Goal: Task Accomplishment & Management: Complete application form

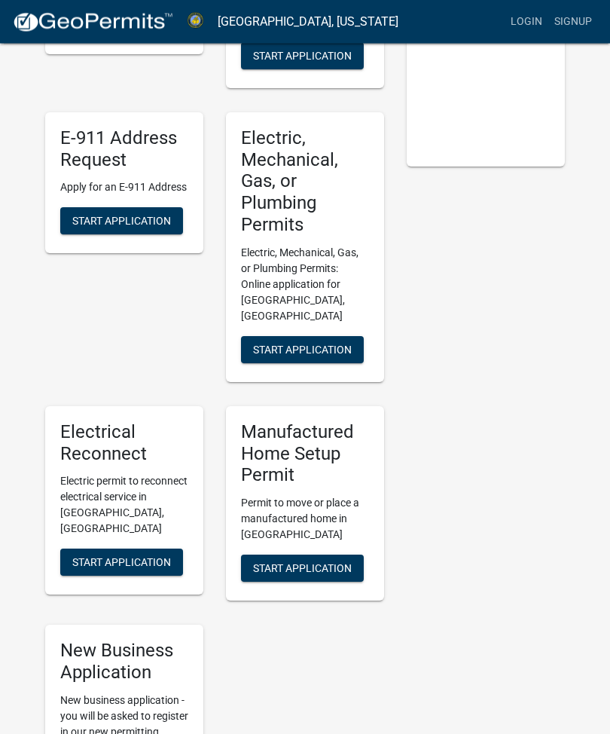
scroll to position [347, 0]
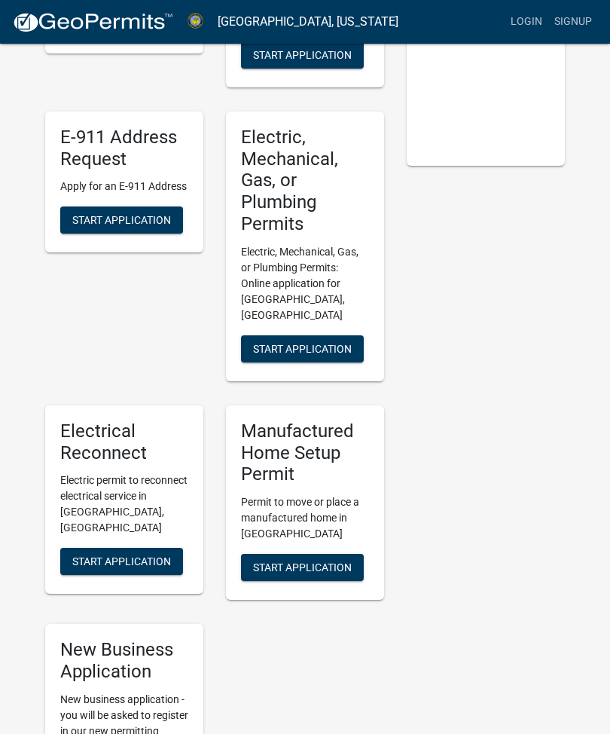
click at [320, 342] on span "Start Application" at bounding box center [302, 348] width 99 height 12
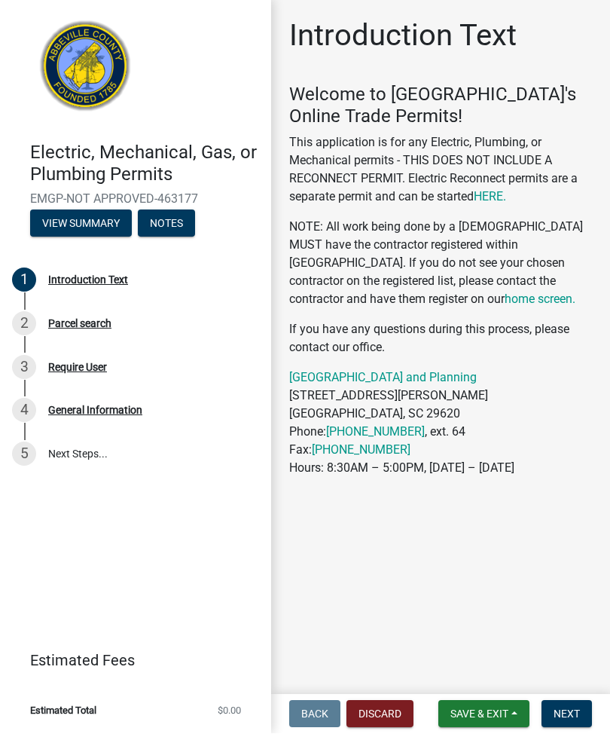
click at [99, 217] on button "View Summary" at bounding box center [81, 223] width 102 height 27
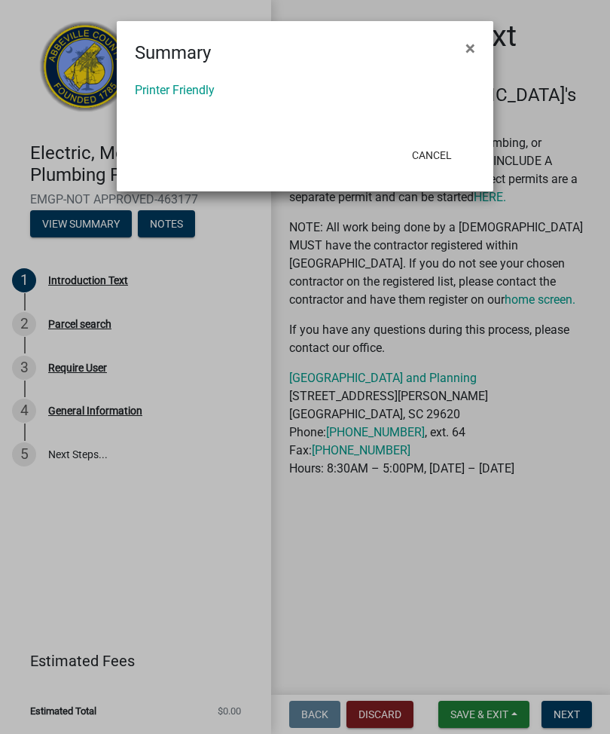
click at [179, 215] on ngb-modal-window "Summary × Printer Friendly Cancel" at bounding box center [305, 367] width 610 height 734
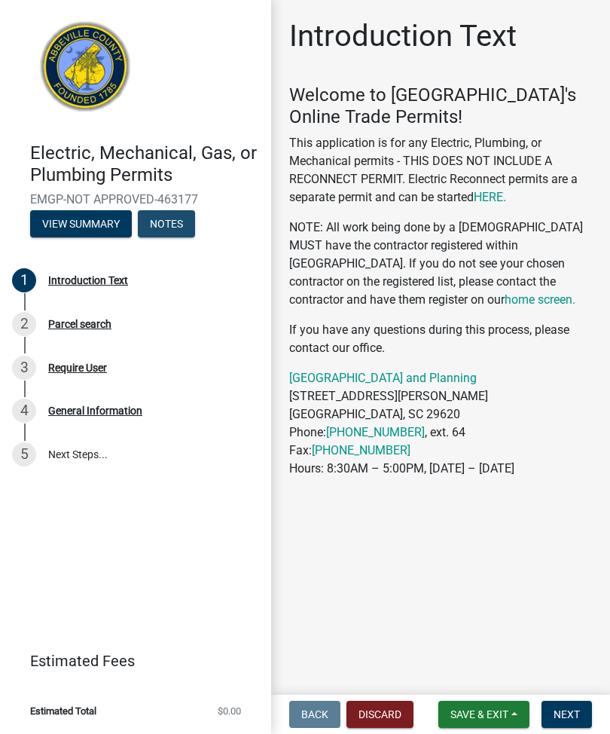
click at [173, 224] on button "Notes" at bounding box center [166, 223] width 57 height 27
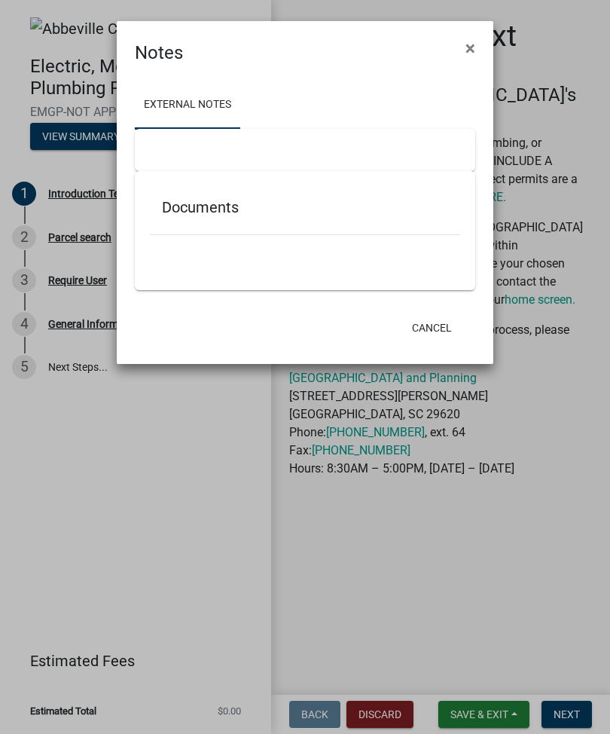
click at [468, 40] on span "×" at bounding box center [471, 48] width 10 height 21
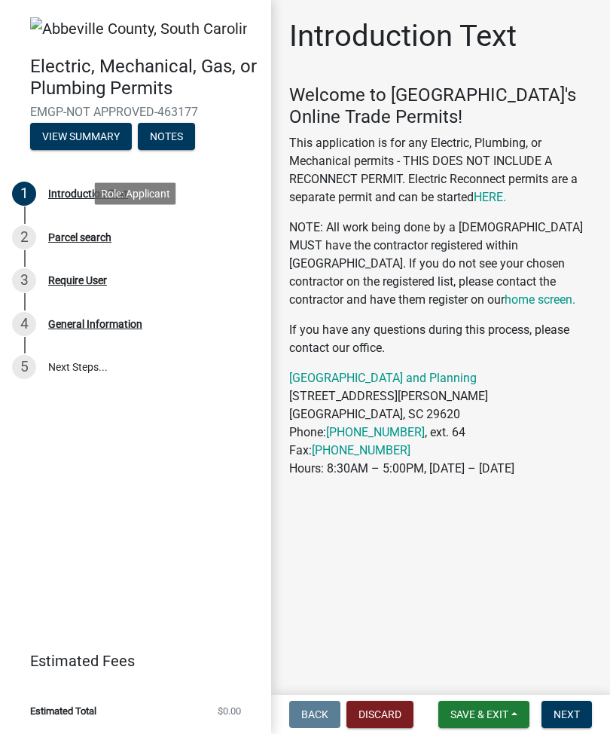
click at [89, 232] on div "Parcel search" at bounding box center [79, 237] width 63 height 11
click at [75, 232] on div "Parcel search" at bounding box center [79, 237] width 63 height 11
click at [101, 268] on div "3 Require User" at bounding box center [129, 280] width 235 height 24
click at [122, 319] on div "General Information" at bounding box center [95, 324] width 94 height 11
click at [84, 365] on link "5 Next Steps..." at bounding box center [135, 368] width 271 height 44
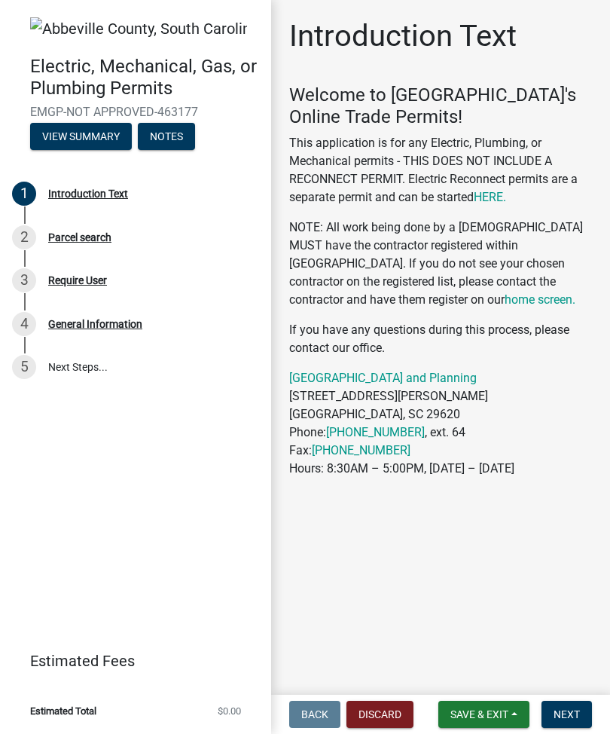
click at [84, 17] on img at bounding box center [138, 28] width 217 height 23
click at [128, 20] on img at bounding box center [138, 28] width 217 height 23
click at [492, 191] on link "HERE." at bounding box center [490, 197] width 32 height 14
click at [100, 232] on div "Parcel search" at bounding box center [79, 237] width 63 height 11
click at [572, 716] on span "Next" at bounding box center [567, 714] width 26 height 12
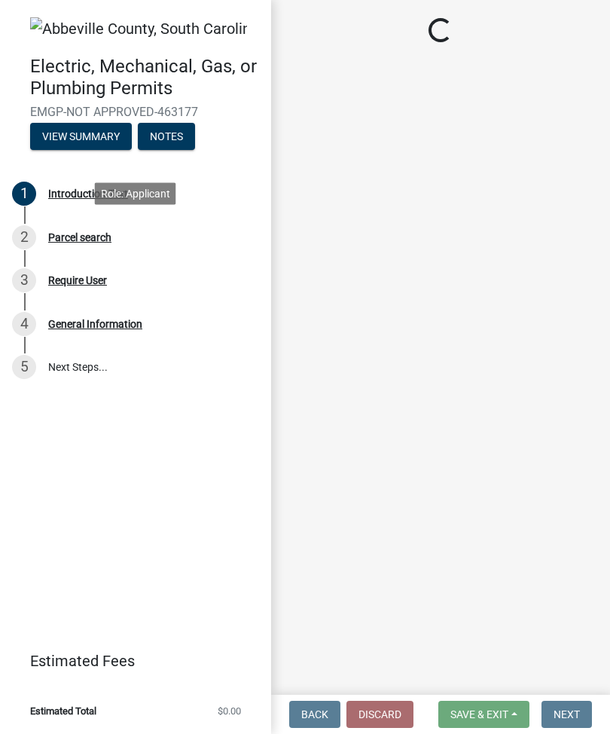
click at [105, 234] on div "Parcel search" at bounding box center [79, 237] width 63 height 11
click at [94, 275] on div "Require User" at bounding box center [77, 280] width 59 height 11
click at [67, 232] on div "Parcel search" at bounding box center [79, 237] width 63 height 11
click at [72, 188] on div "Introduction Text" at bounding box center [88, 193] width 80 height 11
click at [93, 202] on div "1 Introduction Text" at bounding box center [129, 194] width 235 height 24
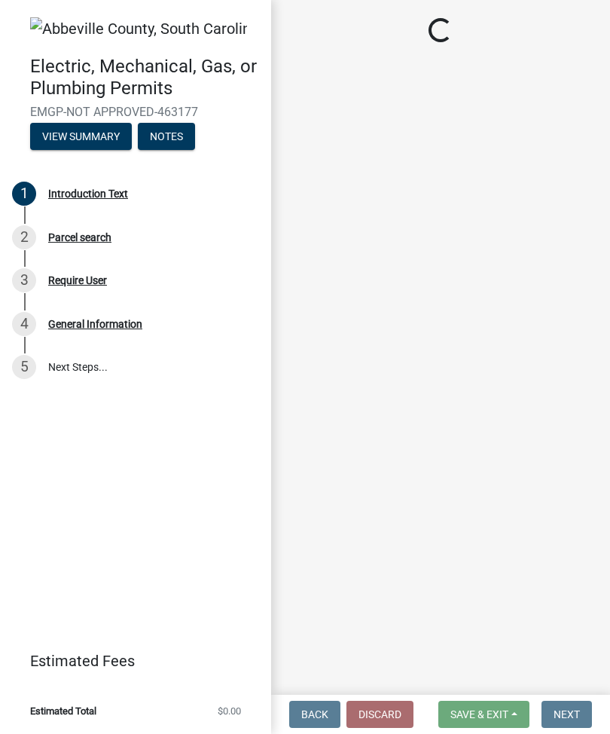
click at [568, 686] on main "Loading..." at bounding box center [440, 344] width 339 height 689
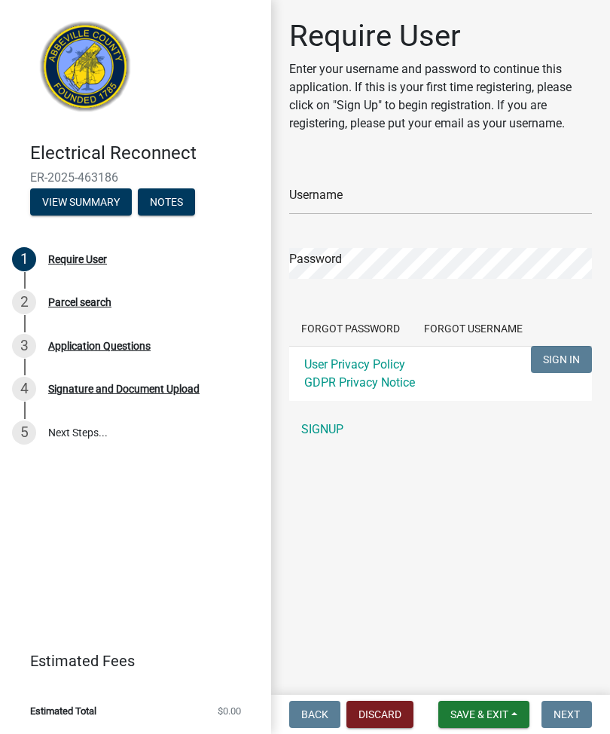
click at [331, 426] on link "SIGNUP" at bounding box center [440, 429] width 303 height 30
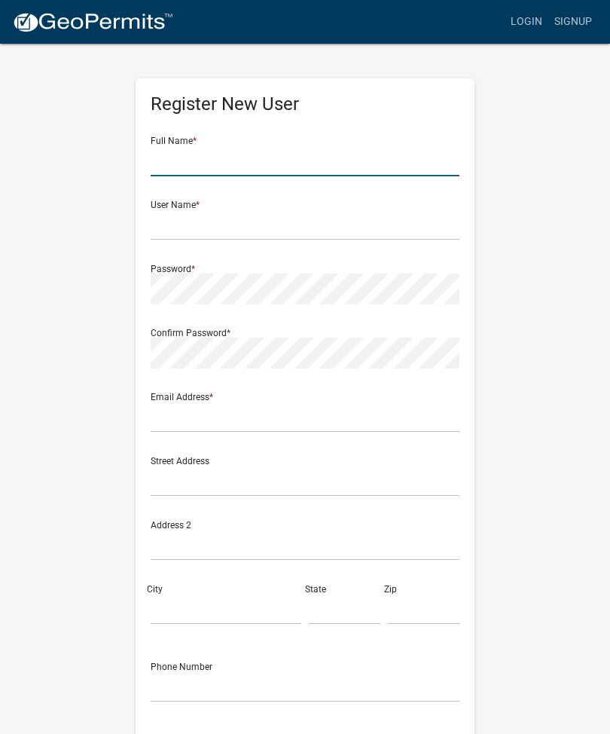
click at [190, 145] on input "text" at bounding box center [305, 160] width 309 height 31
type input "M"
type input "[PERSON_NAME] [PERSON_NAME]"
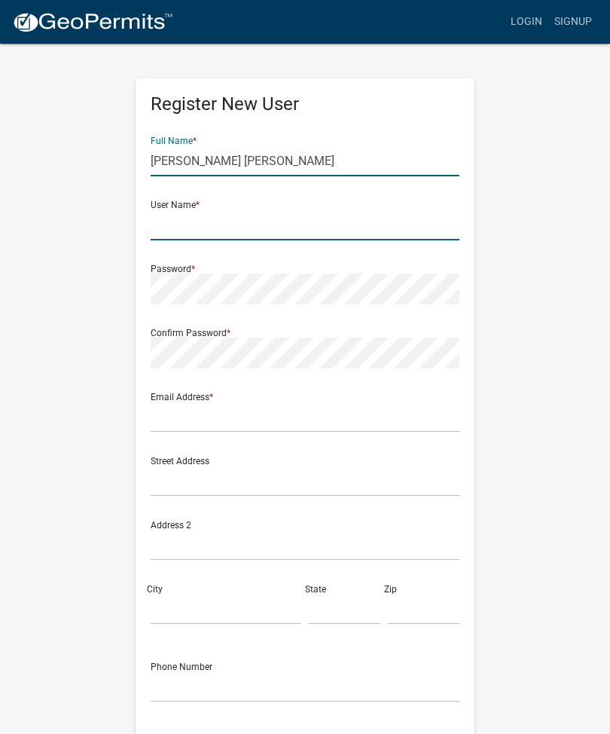
click at [193, 212] on input "text" at bounding box center [305, 224] width 309 height 31
type input "Mpoole"
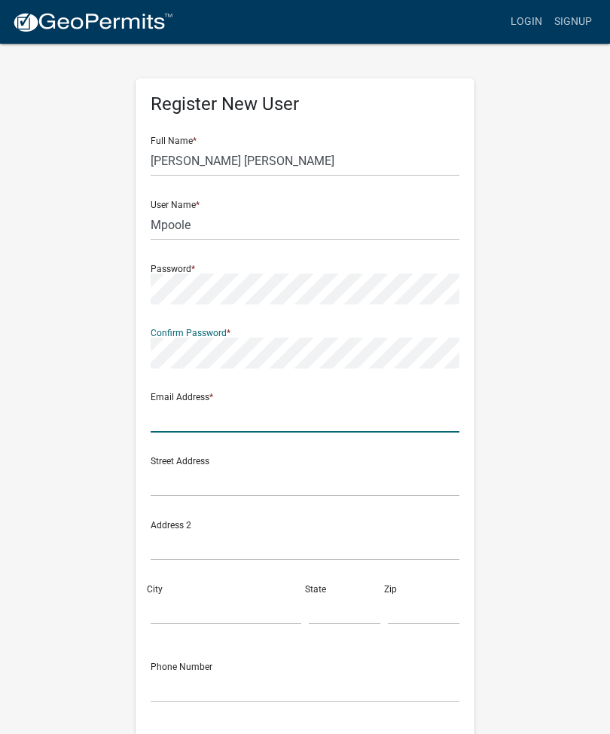
click at [172, 405] on input "text" at bounding box center [305, 417] width 309 height 31
type input "B"
type input "[EMAIL_ADDRESS][DOMAIN_NAME]"
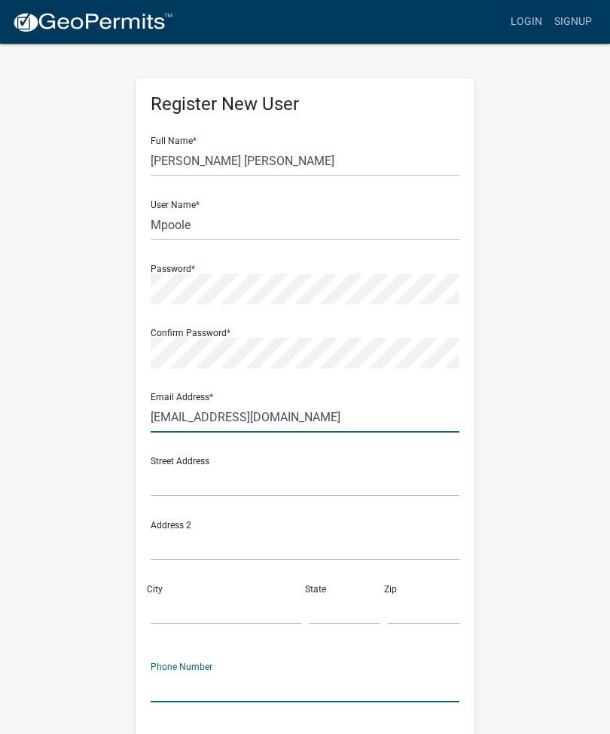
click at [338, 414] on input "[EMAIL_ADDRESS][DOMAIN_NAME]" at bounding box center [305, 417] width 309 height 31
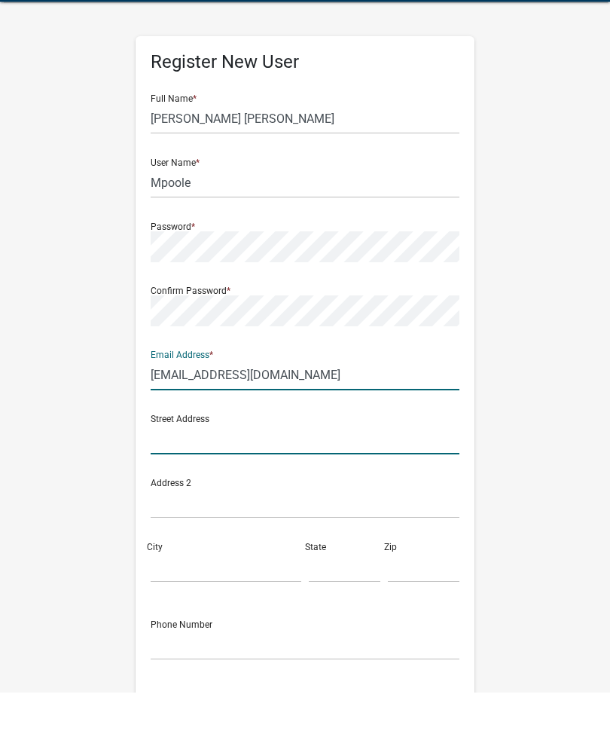
click at [164, 466] on input "text" at bounding box center [305, 481] width 309 height 31
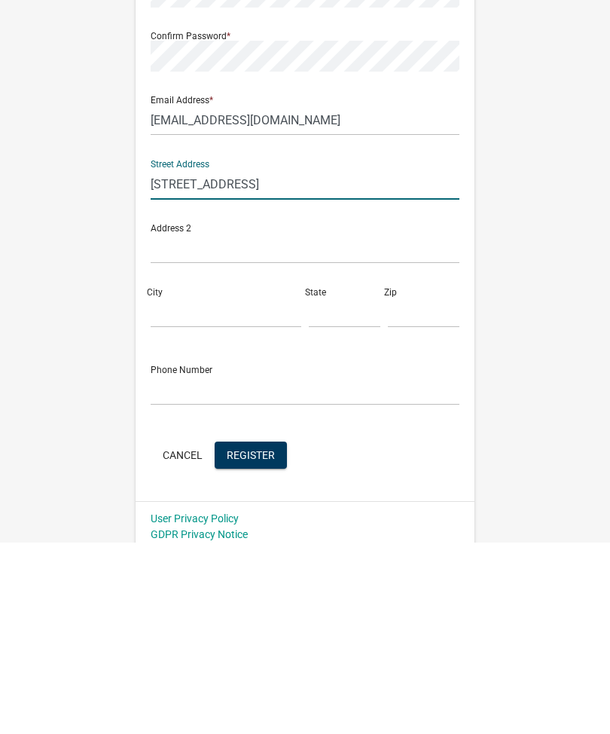
scroll to position [114, 0]
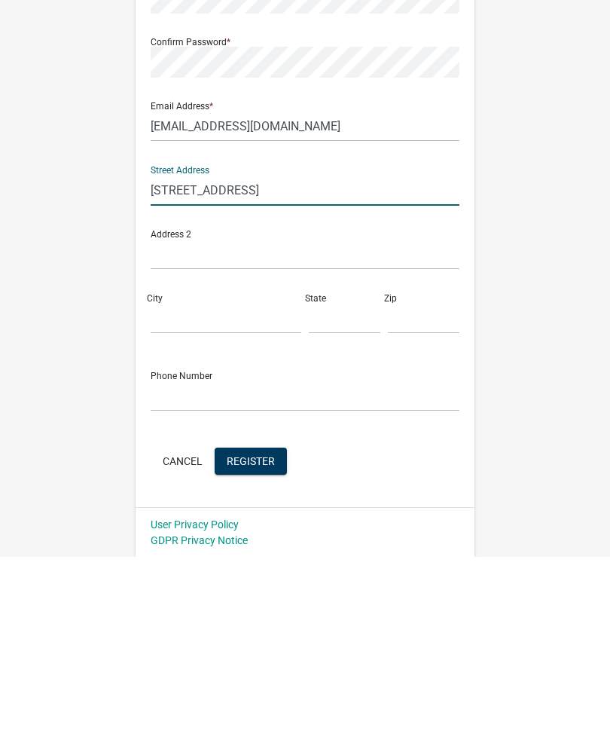
type input "[STREET_ADDRESS]"
click at [166, 459] on div "City" at bounding box center [226, 485] width 158 height 52
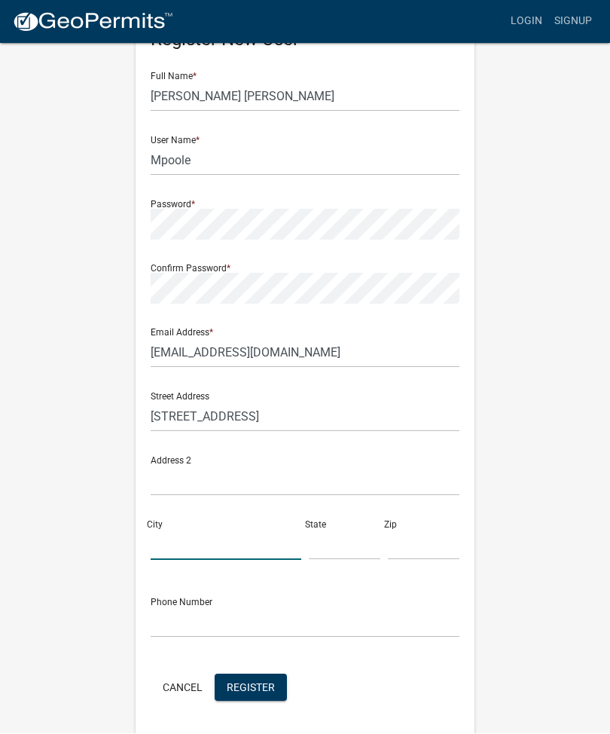
click at [168, 548] on input "City" at bounding box center [226, 545] width 151 height 31
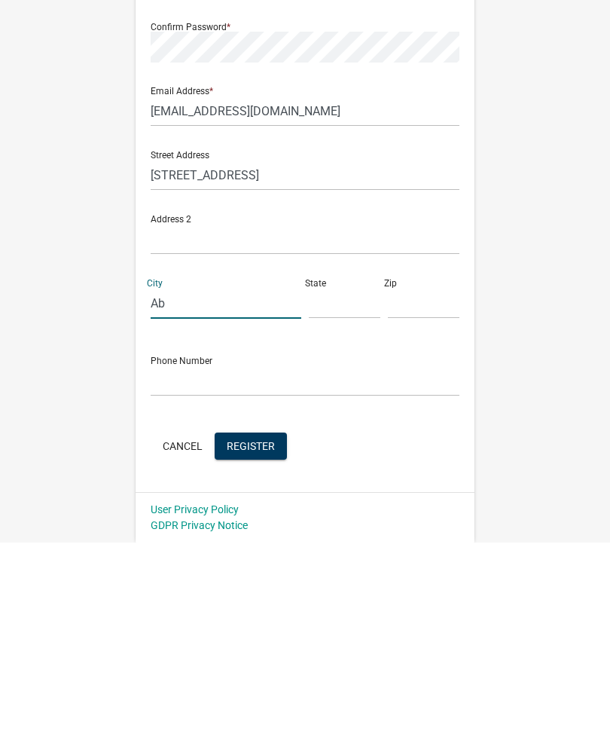
scroll to position [114, 0]
type input "[GEOGRAPHIC_DATA]"
click at [322, 480] on input "text" at bounding box center [345, 495] width 72 height 31
type input "SC"
click at [403, 480] on input "text" at bounding box center [424, 495] width 72 height 31
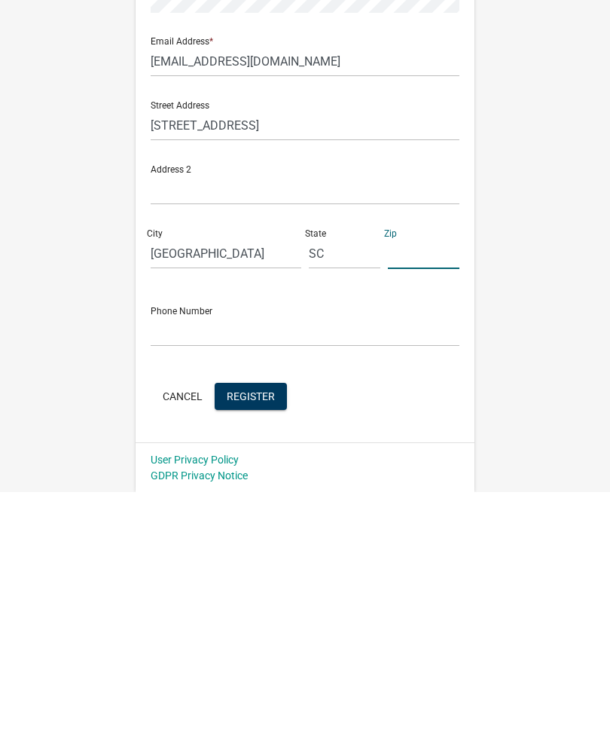
click at [396, 480] on input "text" at bounding box center [424, 495] width 72 height 31
type input "29620"
click at [192, 557] on input "text" at bounding box center [305, 572] width 309 height 31
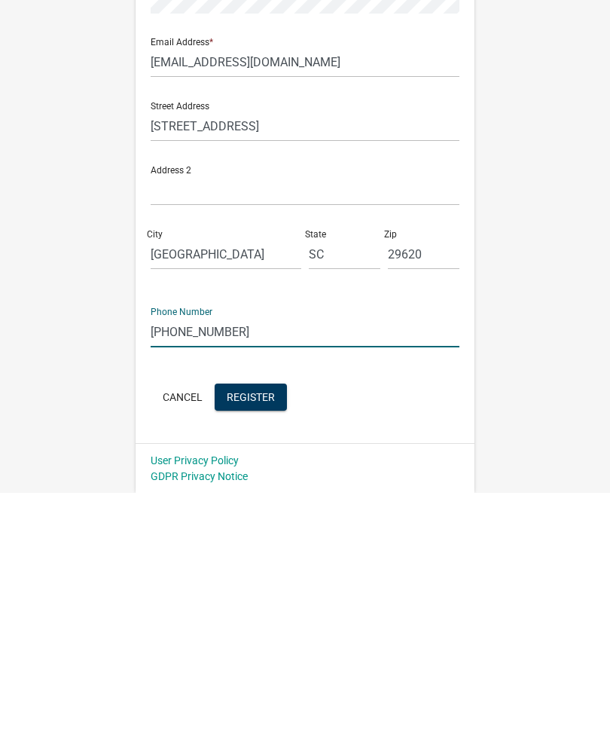
type input "[PHONE_NUMBER]"
click at [261, 625] on button "Register" at bounding box center [251, 638] width 72 height 27
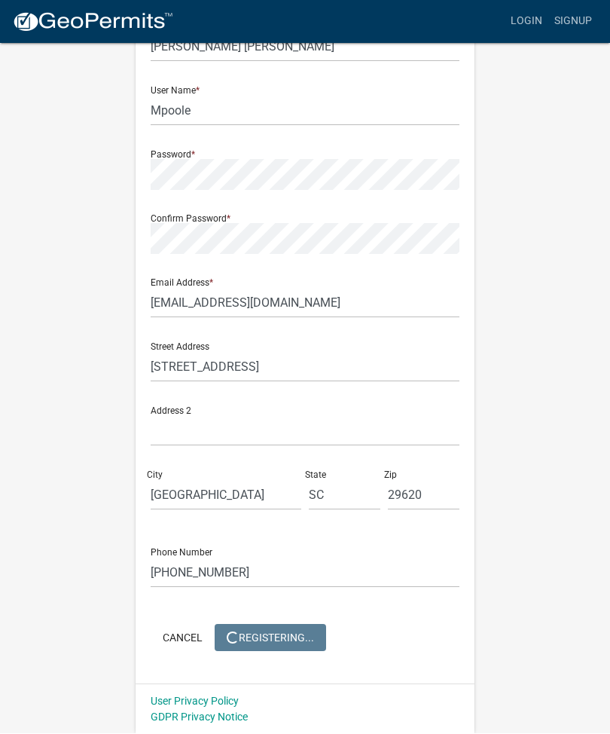
scroll to position [0, 0]
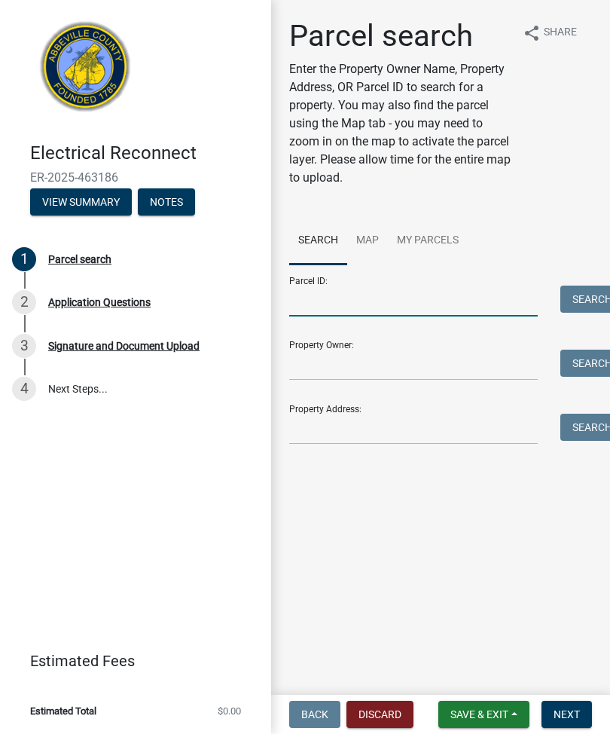
click at [311, 301] on input "Parcel ID:" at bounding box center [413, 301] width 249 height 31
click at [318, 425] on input "Property Address:" at bounding box center [413, 429] width 249 height 31
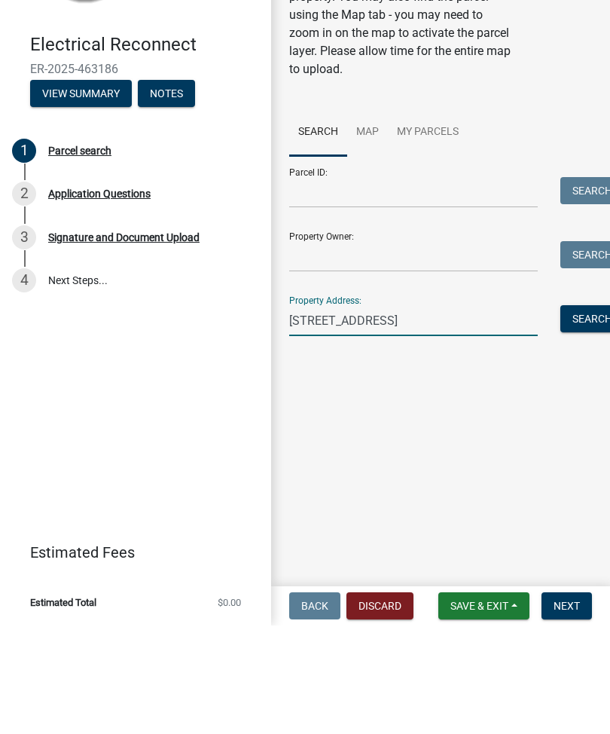
click at [582, 414] on button "Search" at bounding box center [592, 427] width 64 height 27
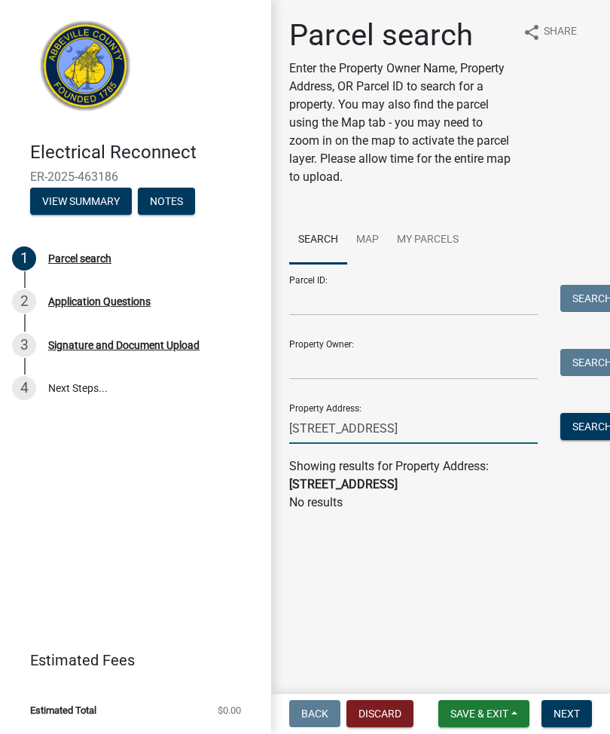
click at [398, 422] on input "[STREET_ADDRESS]" at bounding box center [413, 429] width 249 height 31
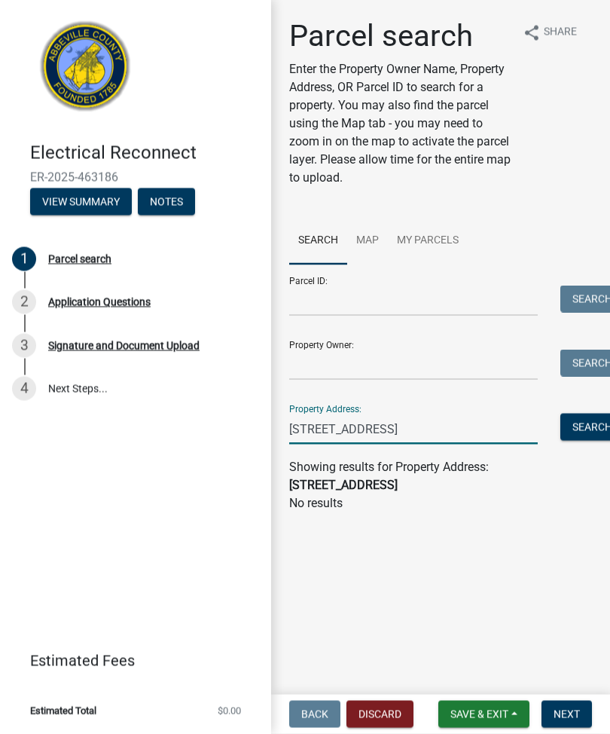
type input "2114 flatrock rd abbeville sc"
click at [591, 418] on button "Search" at bounding box center [592, 427] width 64 height 27
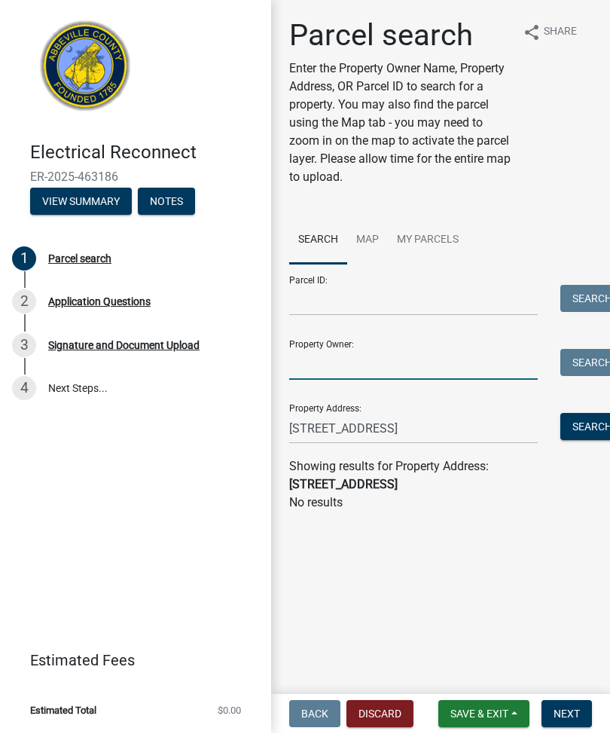
click at [317, 361] on input "Property Owner:" at bounding box center [413, 365] width 249 height 31
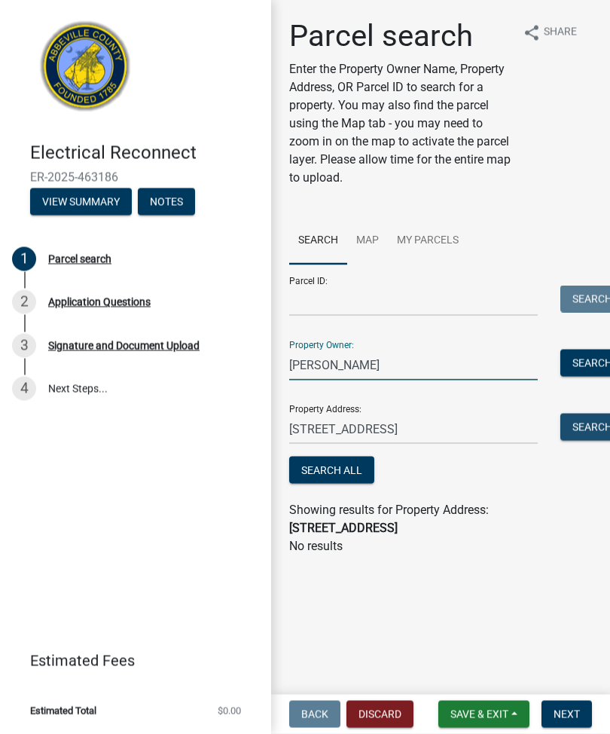
type input "Michael Poole"
click at [591, 420] on button "Search" at bounding box center [592, 427] width 64 height 27
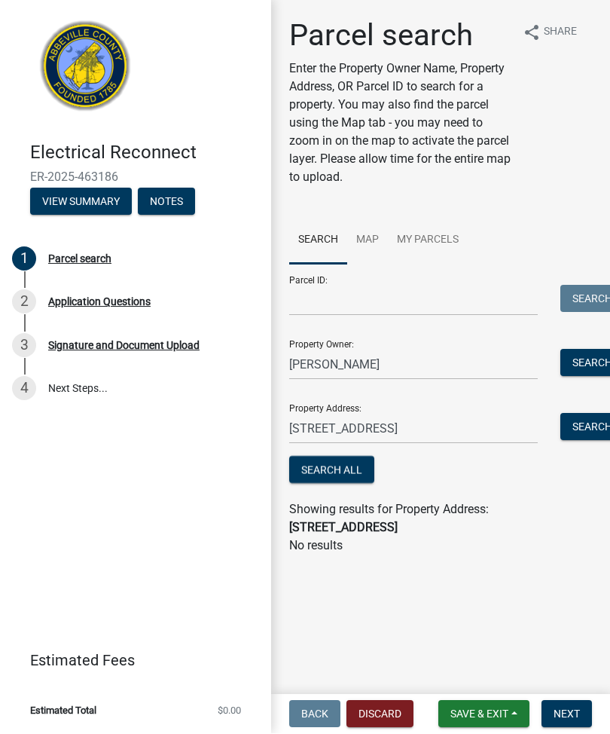
click at [354, 471] on button "Search All" at bounding box center [331, 470] width 85 height 27
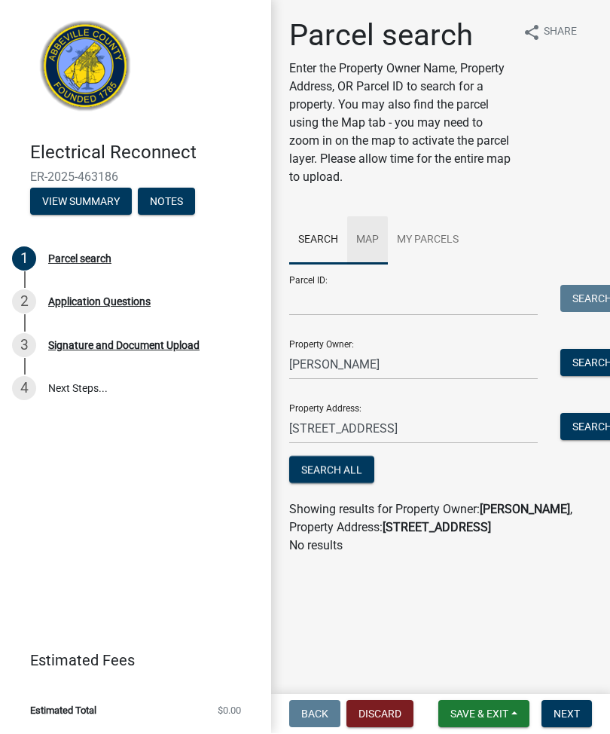
click at [369, 243] on link "Map" at bounding box center [367, 241] width 41 height 48
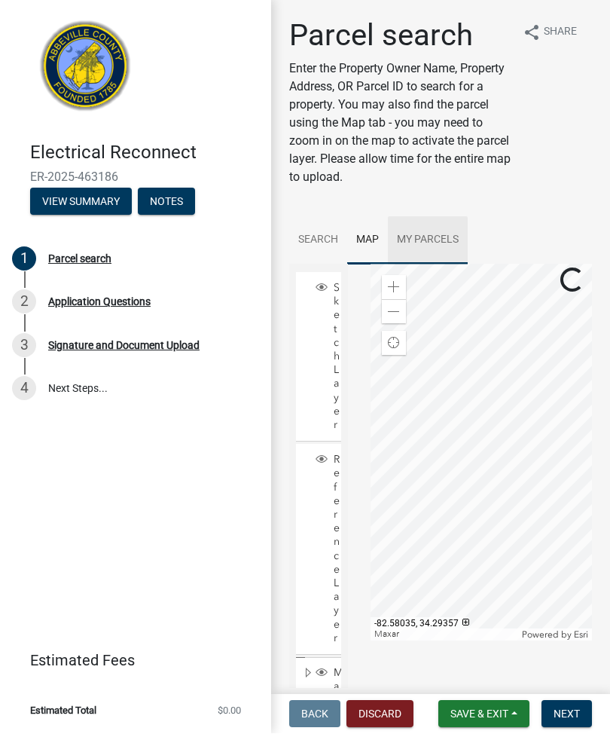
click at [429, 234] on link "My Parcels" at bounding box center [428, 241] width 80 height 48
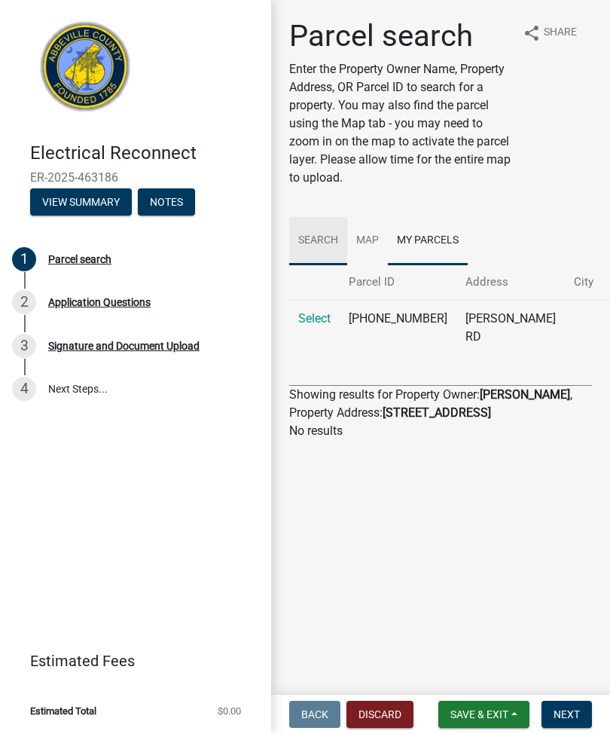
click at [326, 238] on link "Search" at bounding box center [318, 241] width 58 height 48
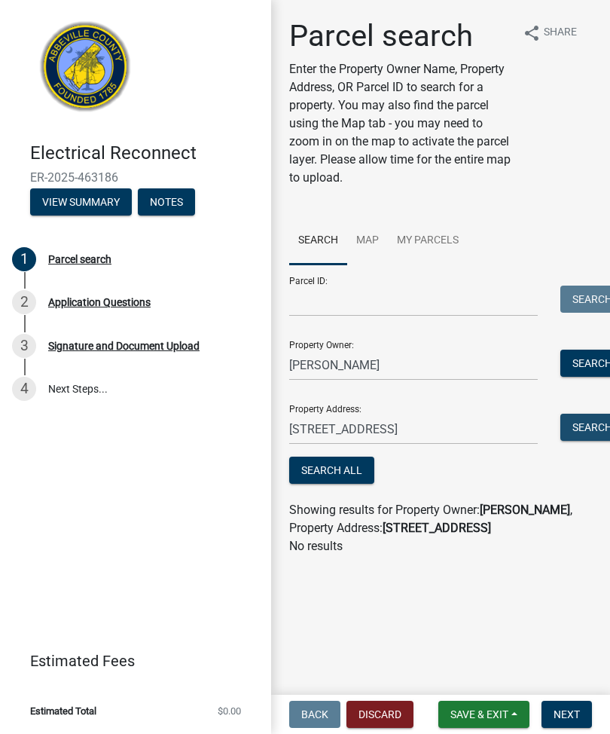
click at [588, 421] on button "Search" at bounding box center [592, 427] width 64 height 27
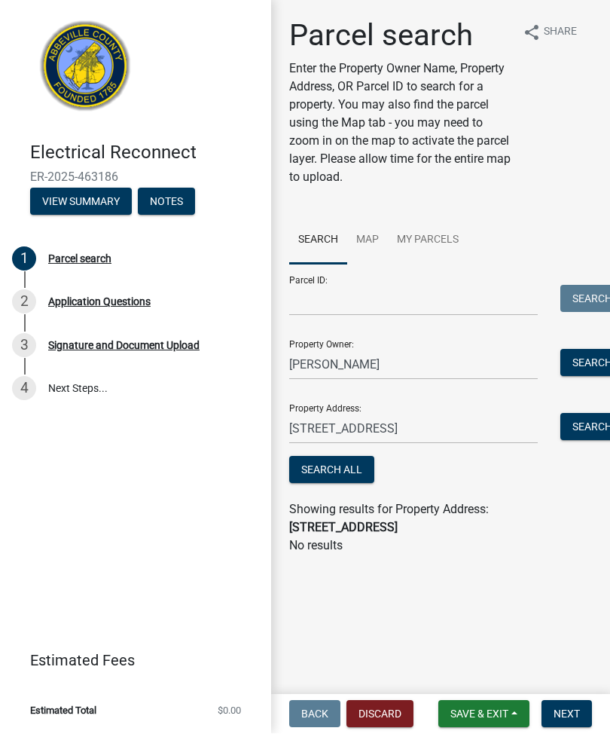
click at [92, 254] on div "Parcel search" at bounding box center [79, 259] width 63 height 11
click at [71, 193] on button "View Summary" at bounding box center [81, 201] width 102 height 27
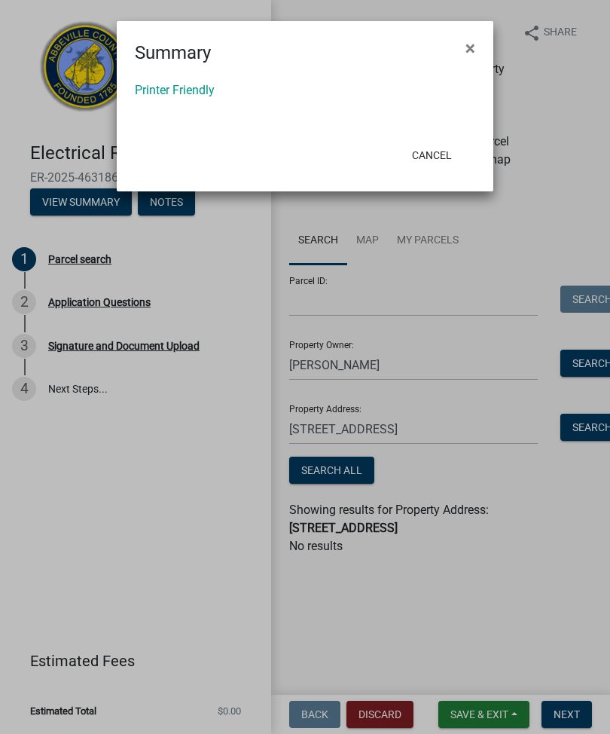
click at [468, 48] on span "×" at bounding box center [471, 48] width 10 height 21
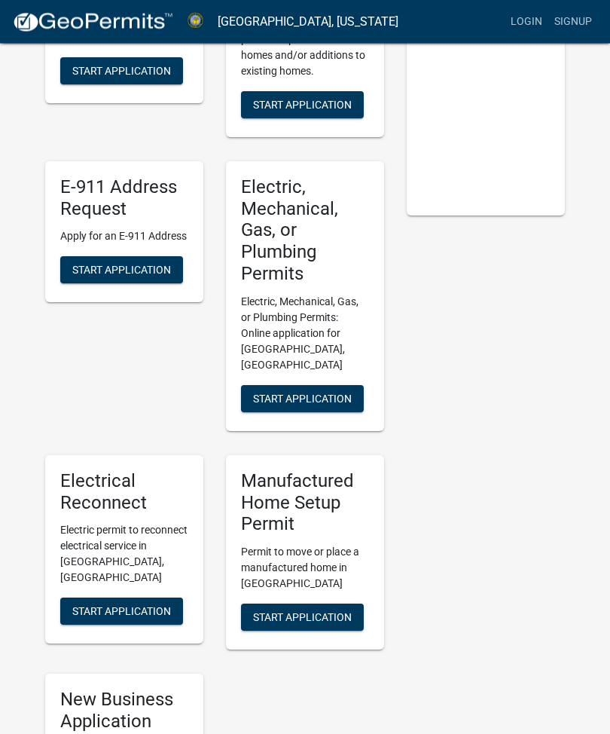
click at [318, 392] on span "Start Application" at bounding box center [302, 398] width 99 height 12
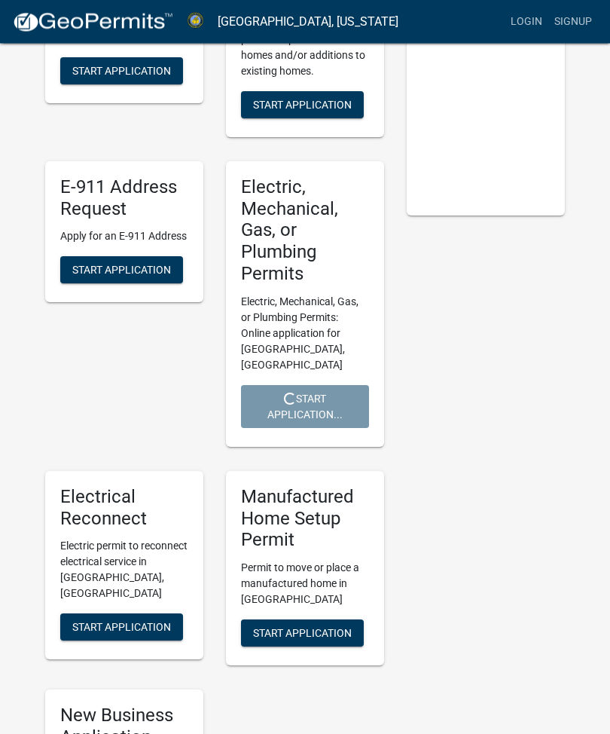
scroll to position [297, 0]
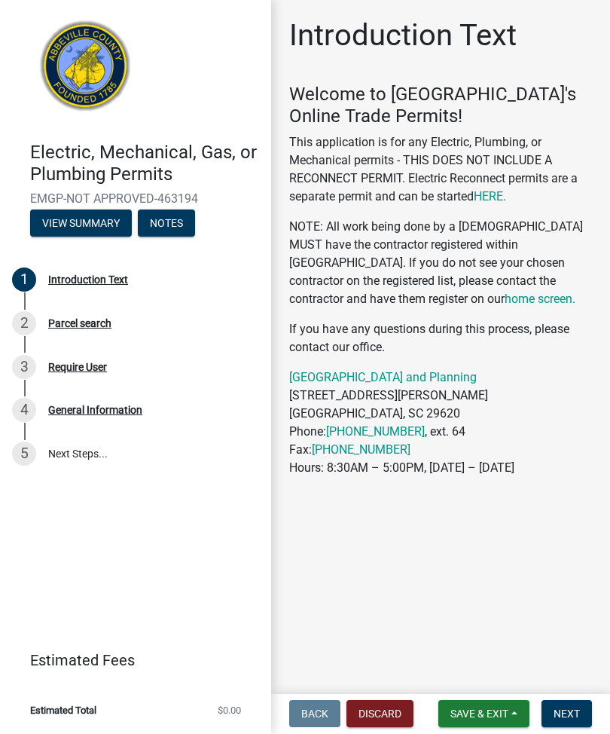
click at [576, 713] on span "Next" at bounding box center [567, 714] width 26 height 12
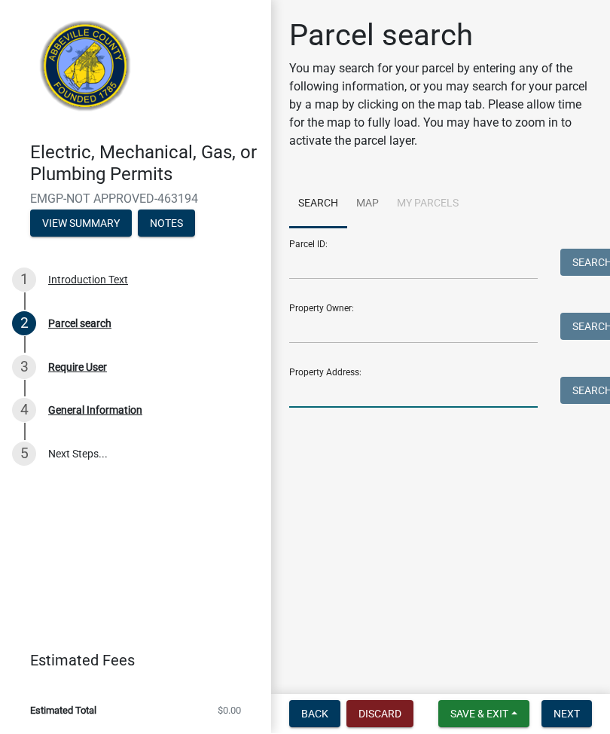
click at [317, 384] on input "Property Address:" at bounding box center [413, 392] width 249 height 31
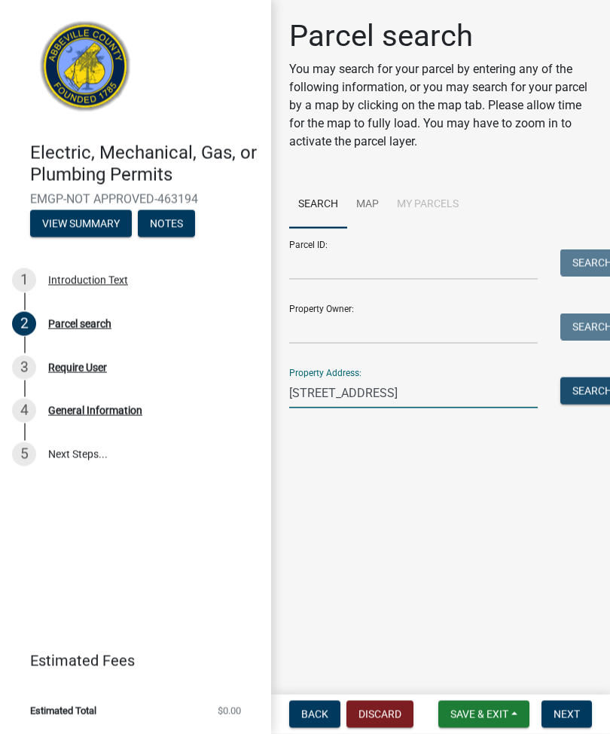
click at [608, 377] on div "Parcel search You may search for your parcel by entering any of the following i…" at bounding box center [440, 220] width 339 height 404
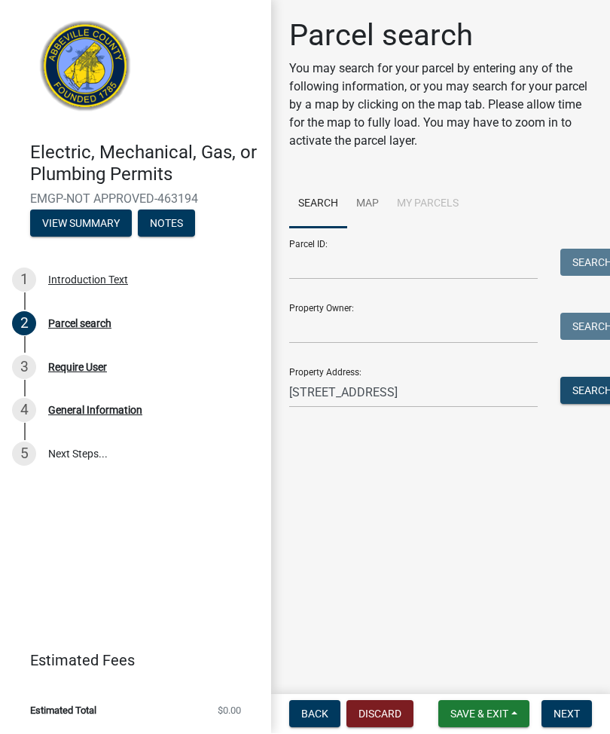
click at [574, 393] on button "Search" at bounding box center [592, 390] width 64 height 27
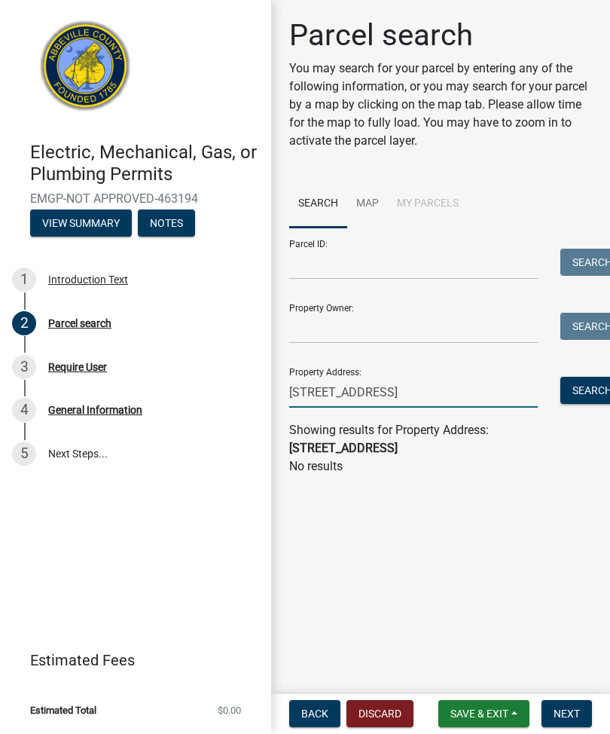
click at [393, 383] on input "2114 Flatrock rd" at bounding box center [413, 392] width 249 height 31
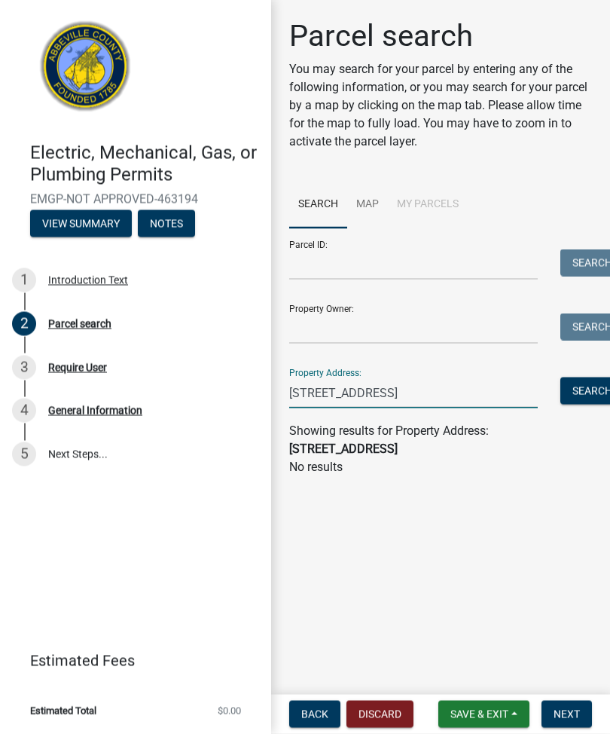
click at [392, 386] on input "2114 Flatrock rd" at bounding box center [413, 392] width 249 height 31
type input "2"
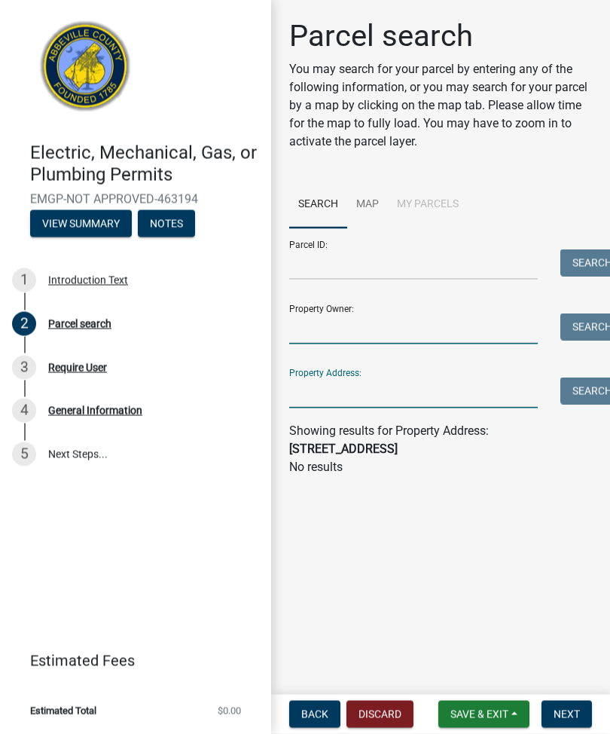
click at [333, 321] on input "Property Owner:" at bounding box center [413, 328] width 249 height 31
type input "Poole"
click at [591, 322] on button "Search" at bounding box center [592, 326] width 64 height 27
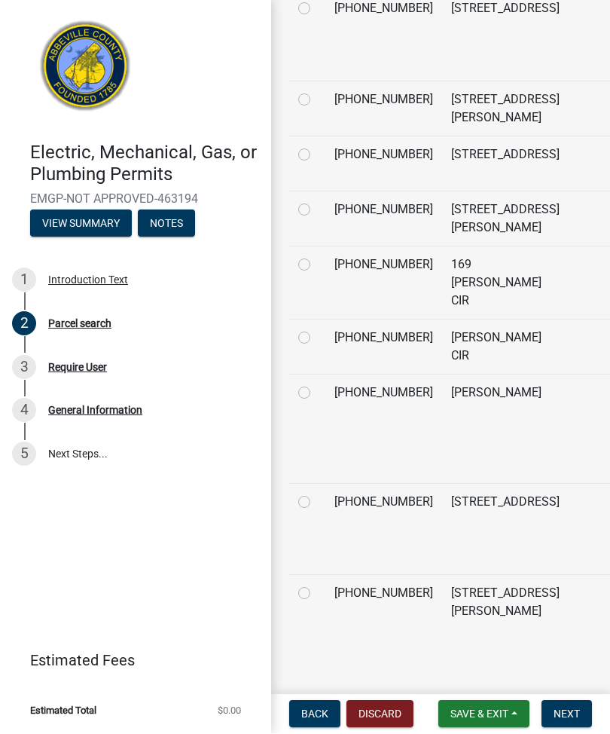
scroll to position [899, 0]
click at [295, 484] on td at bounding box center [307, 529] width 36 height 91
click at [316, 493] on label at bounding box center [316, 493] width 0 height 0
click at [316, 493] on input "radio" at bounding box center [321, 498] width 10 height 10
radio input "true"
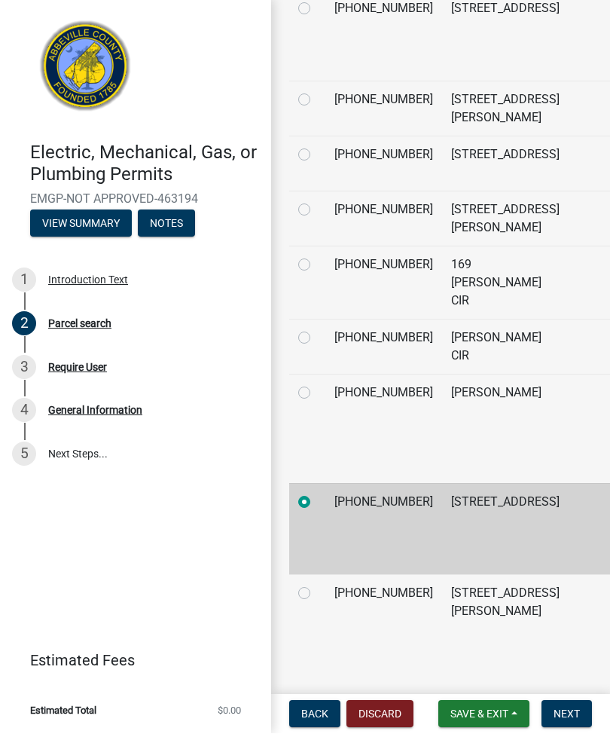
click at [577, 722] on button "Next" at bounding box center [567, 714] width 50 height 27
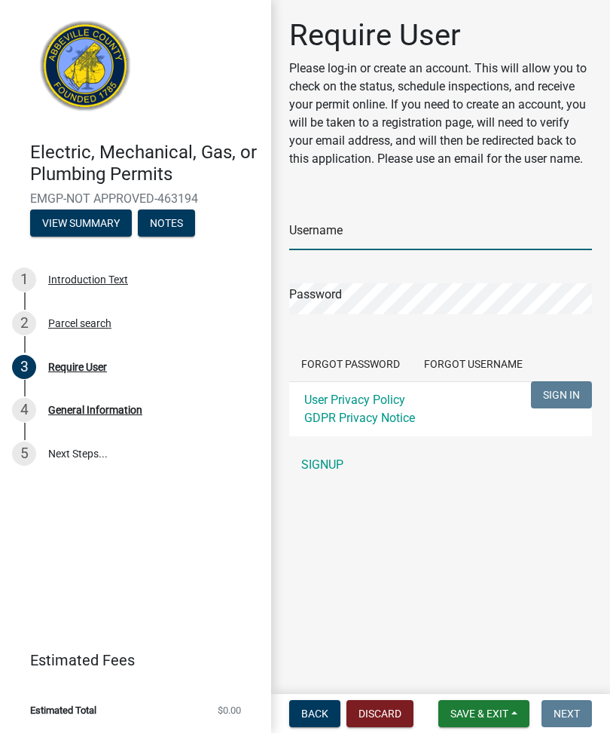
click at [319, 228] on input "Username" at bounding box center [440, 235] width 303 height 31
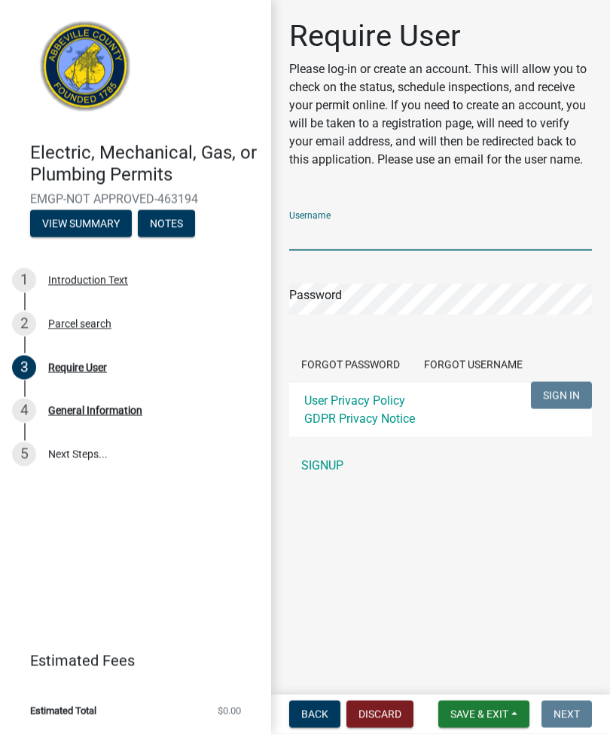
click at [330, 230] on input "Username" at bounding box center [440, 235] width 303 height 31
click at [316, 226] on input "Username" at bounding box center [440, 235] width 303 height 31
type input "Mpoole"
click at [561, 395] on button "SIGN IN" at bounding box center [561, 395] width 61 height 27
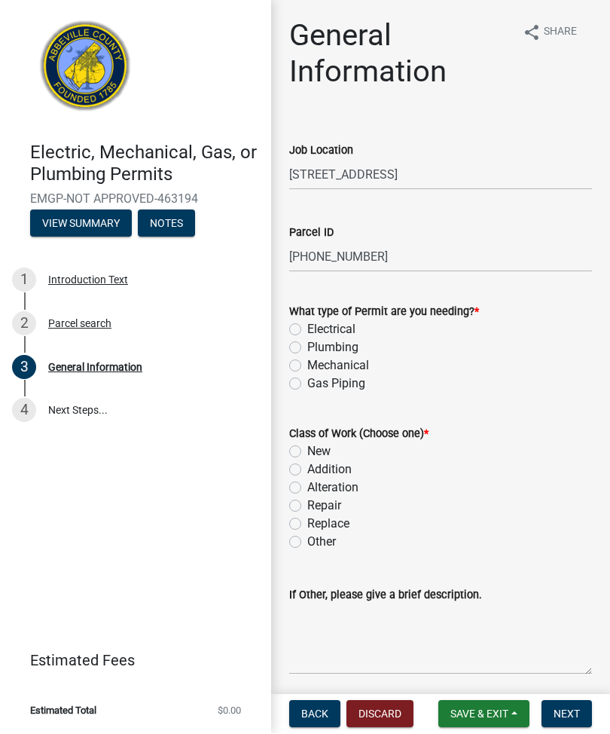
click at [293, 314] on label "What type of Permit are you needing? *" at bounding box center [384, 312] width 190 height 11
click at [294, 317] on label "What type of Permit are you needing? *" at bounding box center [384, 312] width 190 height 11
click at [307, 325] on label "Electrical" at bounding box center [331, 330] width 48 height 18
click at [307, 325] on input "Electrical" at bounding box center [312, 326] width 10 height 10
radio input "true"
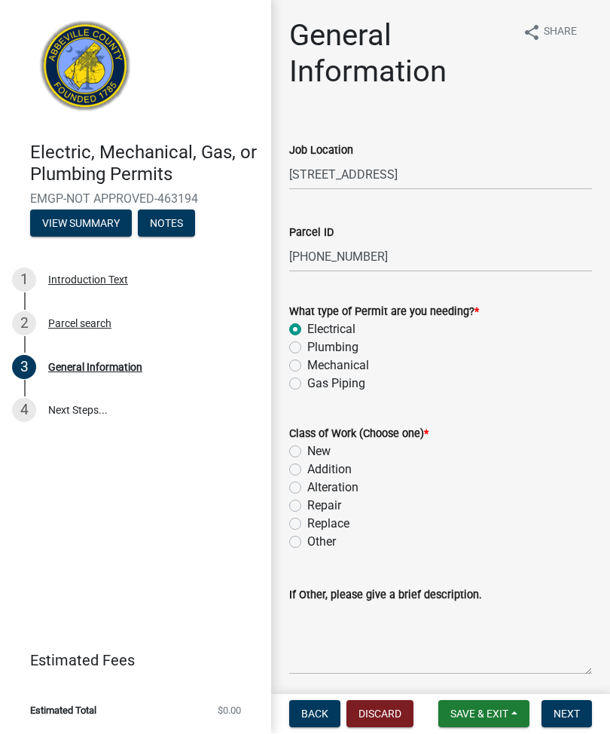
click at [307, 519] on label "Replace" at bounding box center [328, 524] width 42 height 18
click at [307, 519] on input "Replace" at bounding box center [312, 520] width 10 height 10
radio input "true"
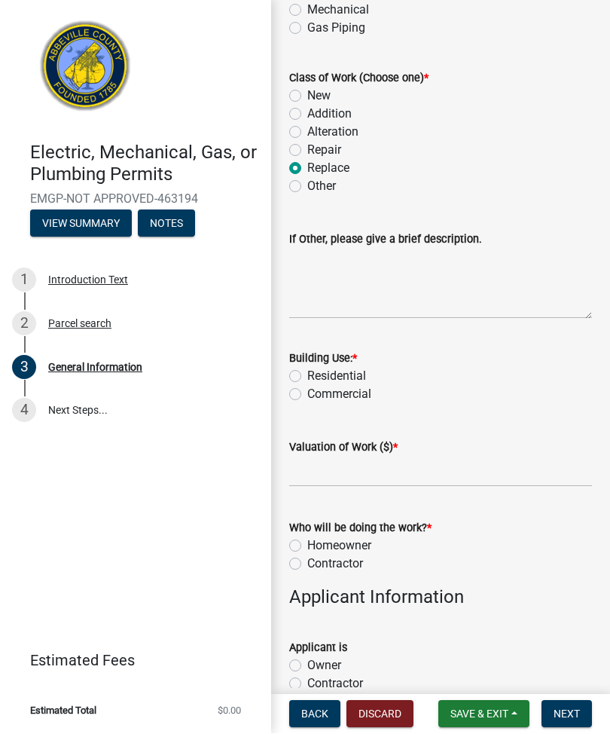
scroll to position [357, 0]
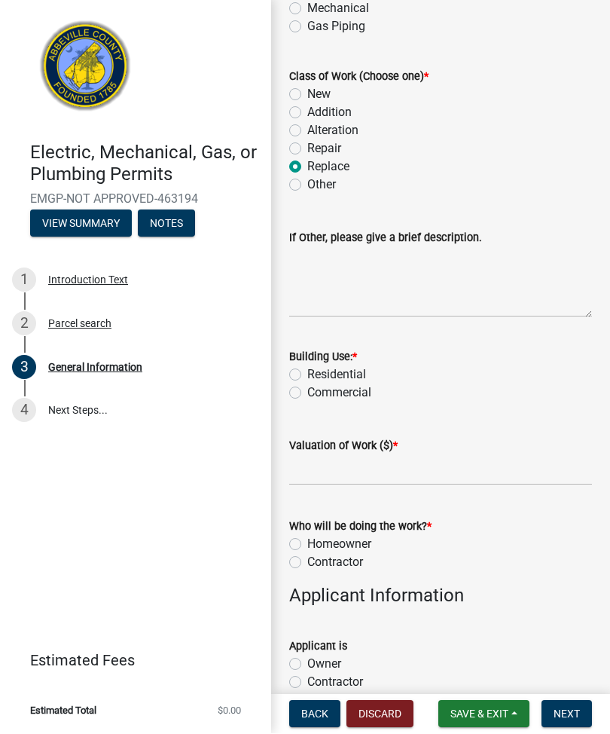
click at [294, 362] on label "Building Use: *" at bounding box center [323, 358] width 68 height 11
click at [307, 368] on label "Residential" at bounding box center [336, 375] width 59 height 18
click at [307, 368] on input "Residential" at bounding box center [312, 371] width 10 height 10
radio input "true"
click at [306, 301] on textarea "If Other, please give a brief description." at bounding box center [440, 282] width 303 height 71
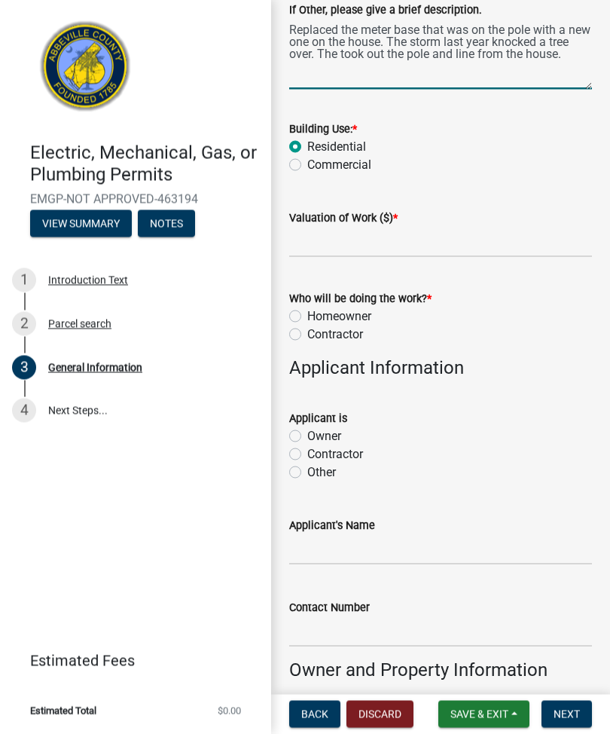
scroll to position [588, 0]
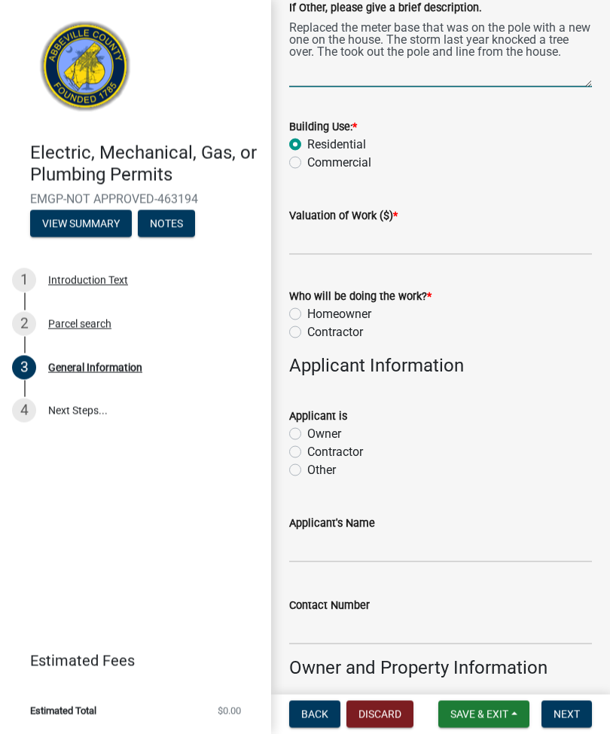
type textarea "Replaced the meter base that was on the pole with a new one on the house. The s…"
click at [313, 237] on input "text" at bounding box center [440, 239] width 303 height 31
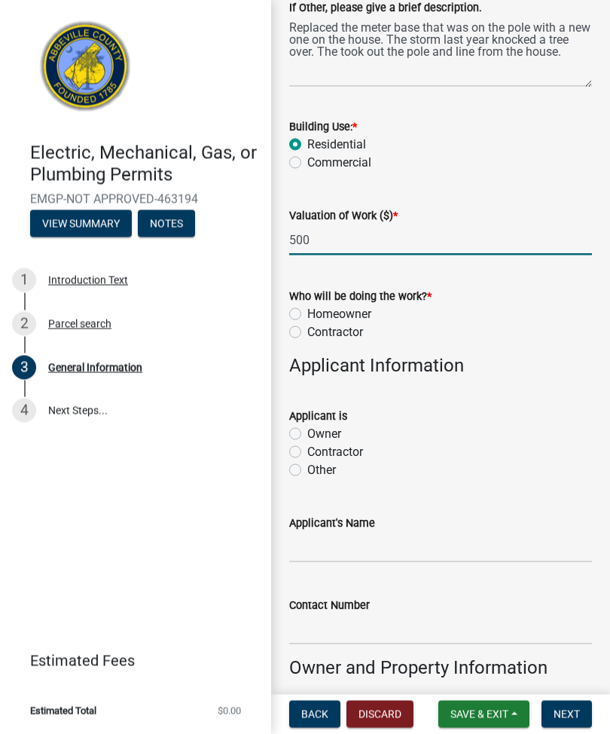
type input "500"
click at [307, 309] on label "Homeowner" at bounding box center [339, 314] width 64 height 18
click at [307, 309] on input "Homeowner" at bounding box center [312, 310] width 10 height 10
radio input "true"
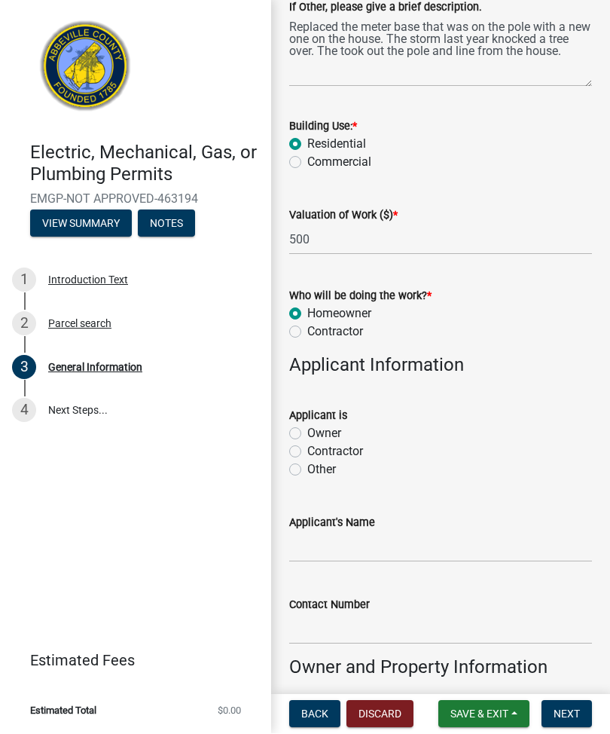
click at [296, 419] on label "Applicant is" at bounding box center [318, 416] width 58 height 11
click at [307, 435] on label "Owner" at bounding box center [324, 434] width 34 height 18
click at [307, 435] on input "Owner" at bounding box center [312, 430] width 10 height 10
radio input "true"
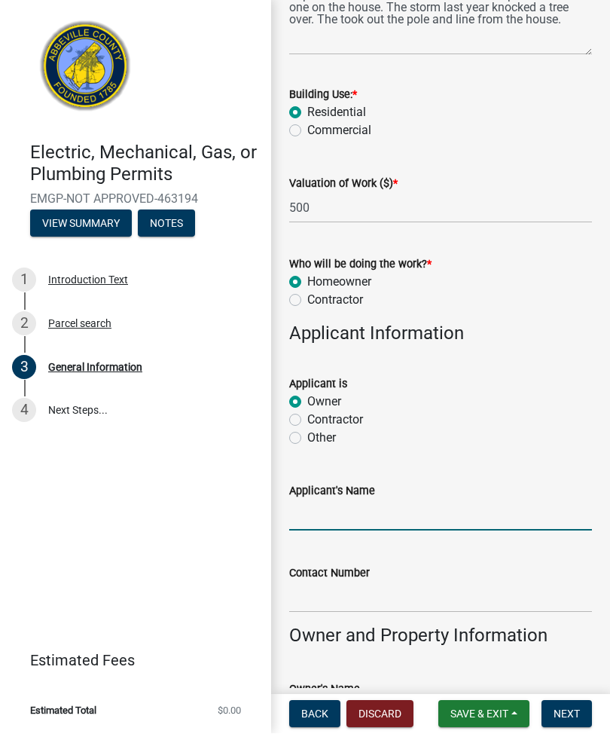
click at [313, 509] on input "Applicant's Name" at bounding box center [440, 515] width 303 height 31
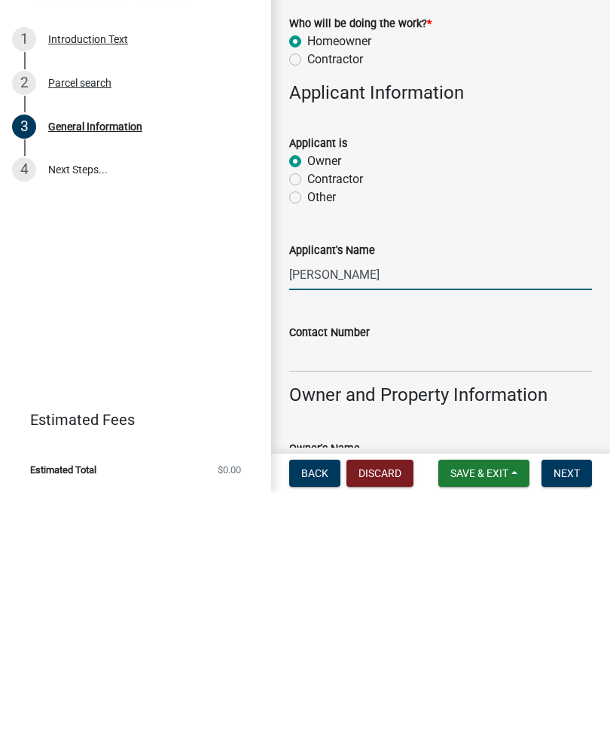
type input "Michael Poole"
click at [312, 582] on input "Contact Number" at bounding box center [440, 597] width 303 height 31
type input "[PHONE_NUMBER]"
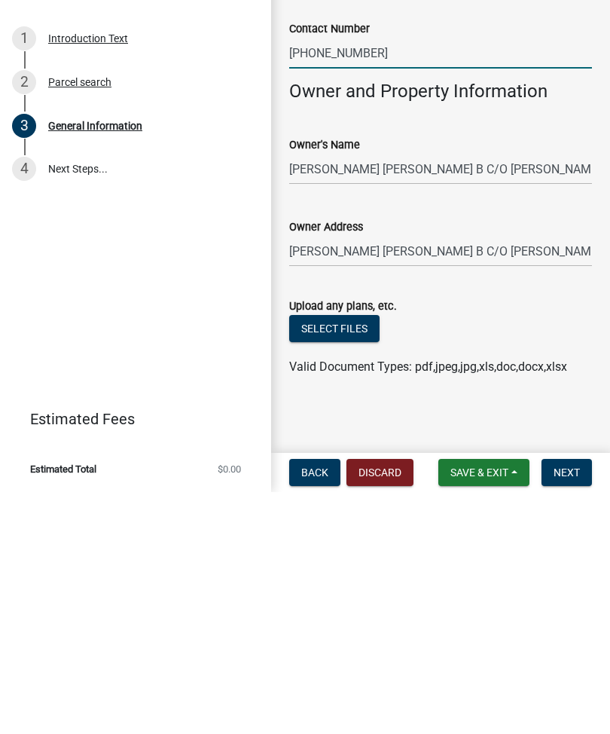
scroll to position [0, 0]
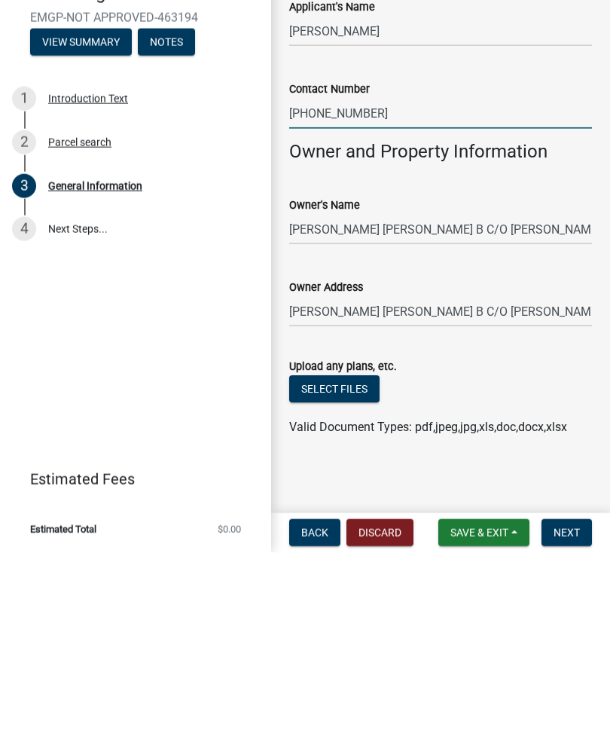
click at [571, 708] on span "Next" at bounding box center [567, 714] width 26 height 12
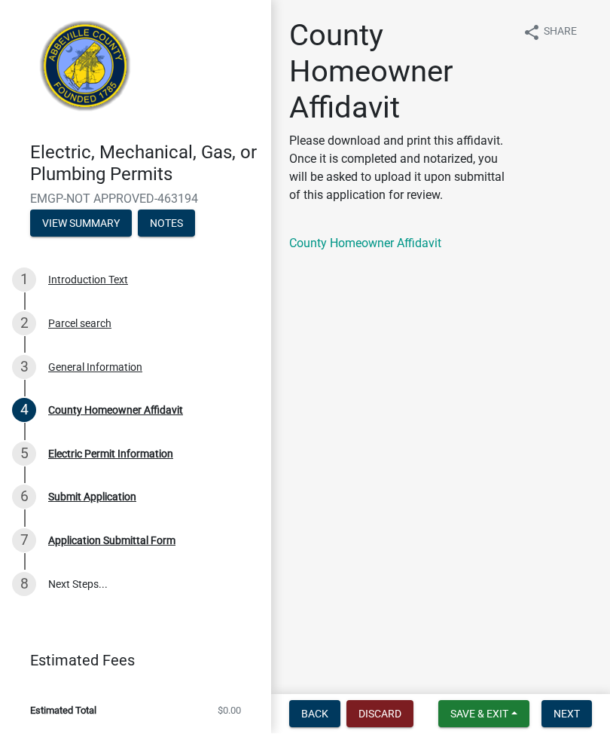
click at [405, 239] on link "County Homeowner Affidavit" at bounding box center [365, 244] width 152 height 14
click at [316, 710] on span "Back" at bounding box center [314, 714] width 27 height 12
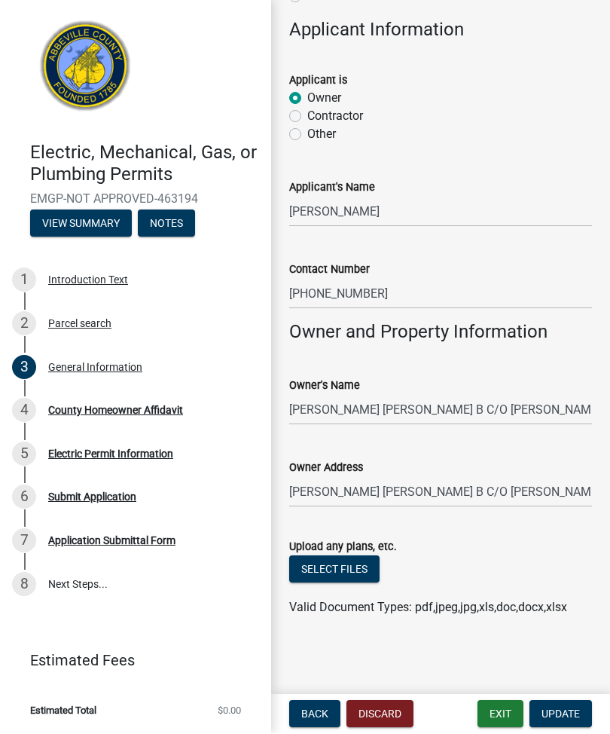
scroll to position [922, 0]
